Goal: Task Accomplishment & Management: Manage account settings

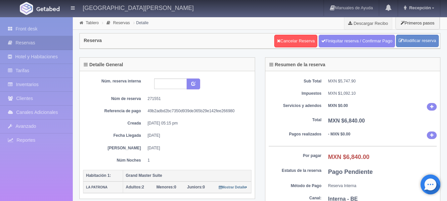
click at [43, 9] on img at bounding box center [47, 8] width 23 height 5
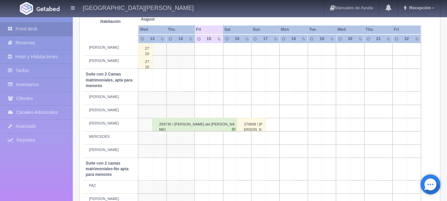
scroll to position [409, 0]
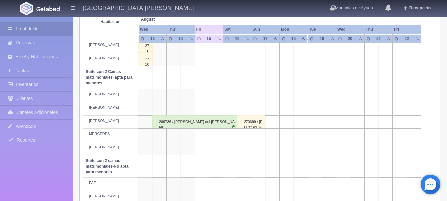
click at [249, 122] on div "270699 / MARLENE ZENDEJAS" at bounding box center [251, 121] width 28 height 13
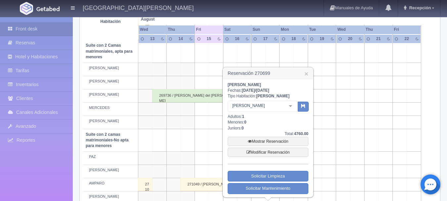
scroll to position [434, 0]
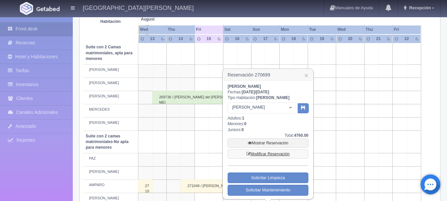
click at [276, 154] on link "Modificar Reservación" at bounding box center [268, 153] width 81 height 9
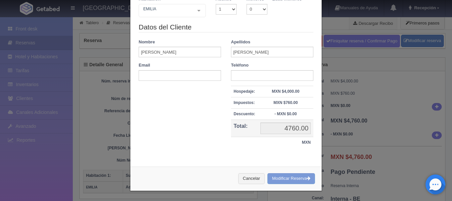
scroll to position [62, 0]
click at [281, 179] on div "Cancelar Modificar Reserva" at bounding box center [225, 179] width 191 height 24
click at [252, 180] on button "Cancelar" at bounding box center [251, 178] width 26 height 11
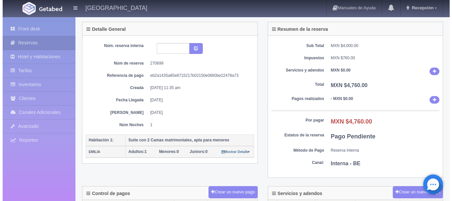
scroll to position [0, 0]
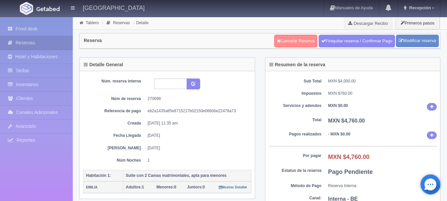
click at [298, 40] on link "Cancelar Reserva" at bounding box center [295, 41] width 43 height 13
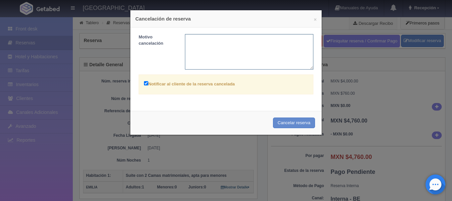
click at [233, 52] on textarea at bounding box center [249, 51] width 129 height 35
type textarea "N"
type textarea "NO ENVIÓ GARANTÍA"
click at [281, 123] on button "Cancelar reserva" at bounding box center [294, 123] width 42 height 11
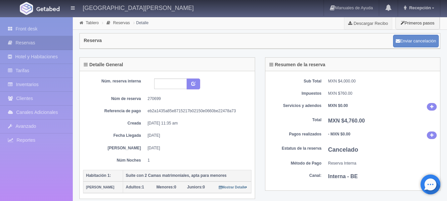
click at [44, 7] on img at bounding box center [47, 8] width 23 height 5
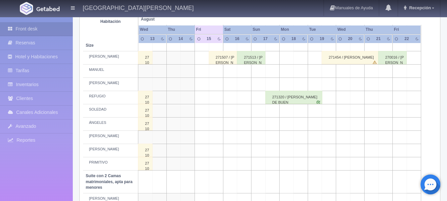
scroll to position [306, 0]
